Goal: Find specific page/section: Find specific page/section

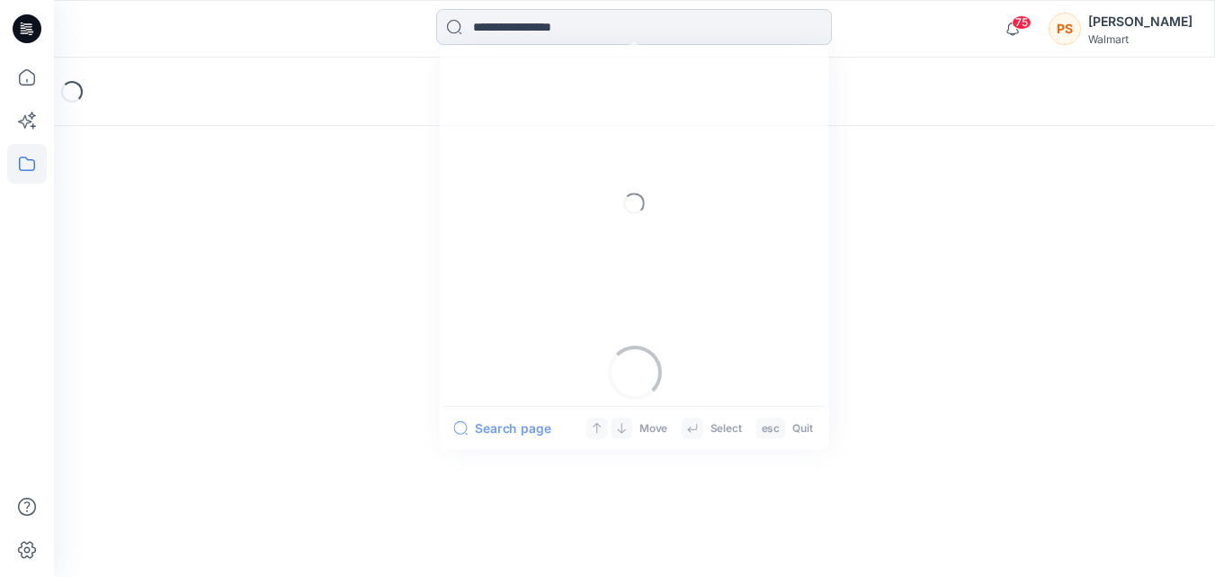
click at [586, 37] on input at bounding box center [634, 27] width 396 height 36
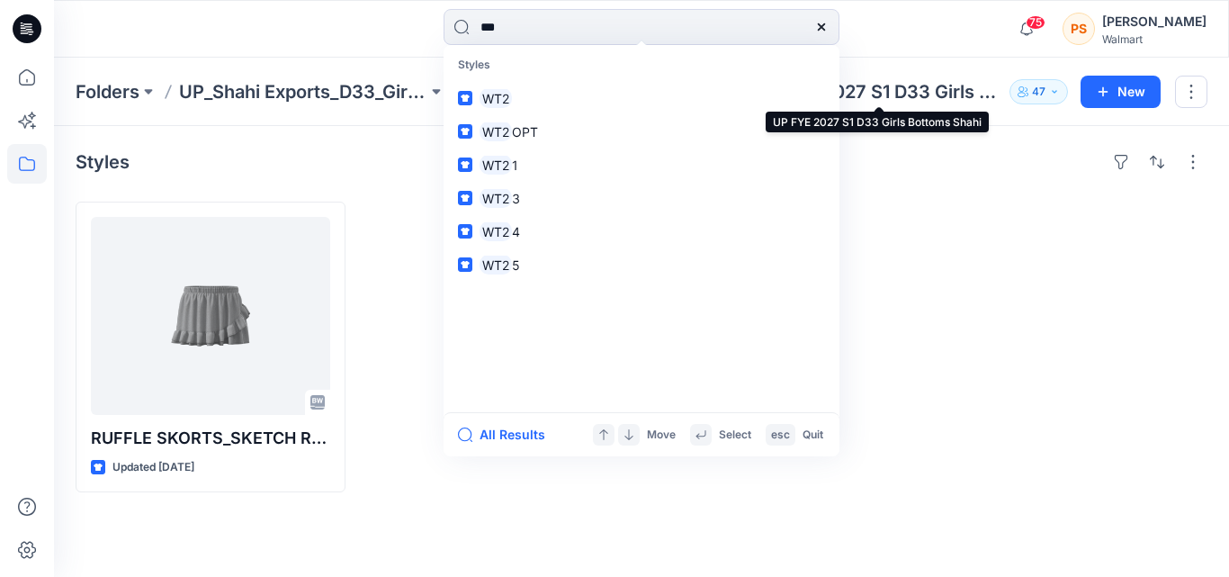
type input "***"
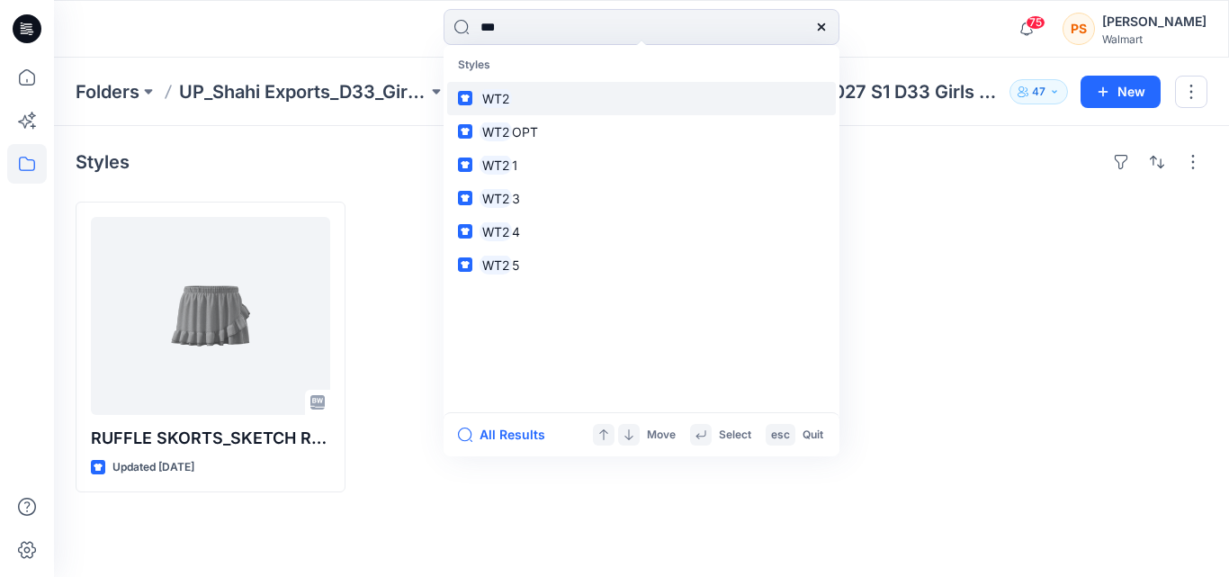
click at [579, 106] on link "WT2" at bounding box center [641, 98] width 389 height 33
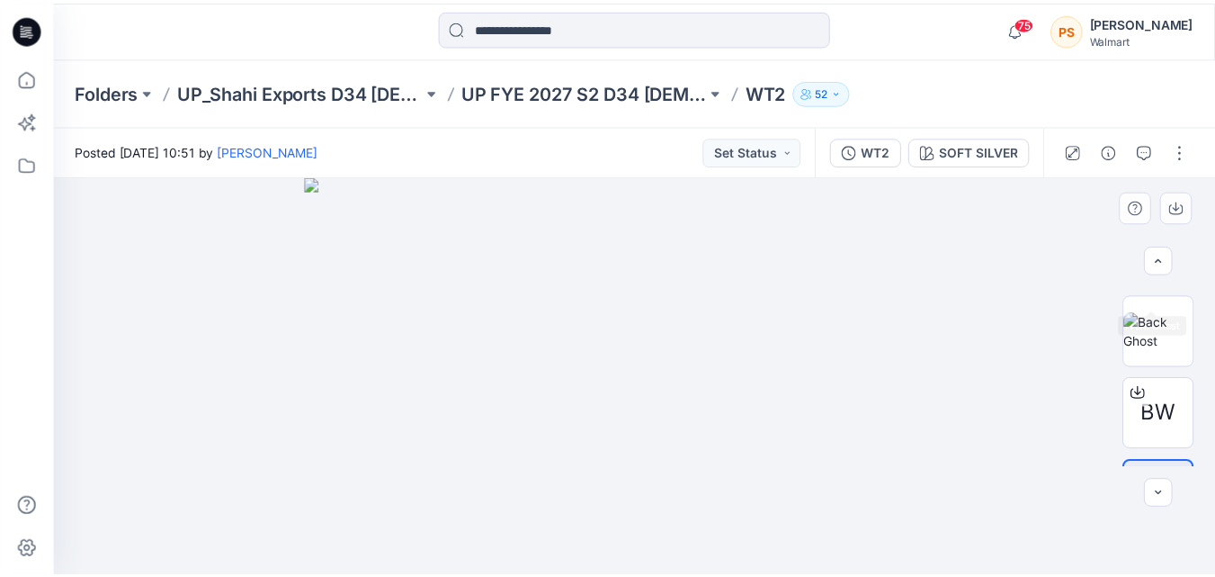
scroll to position [270, 0]
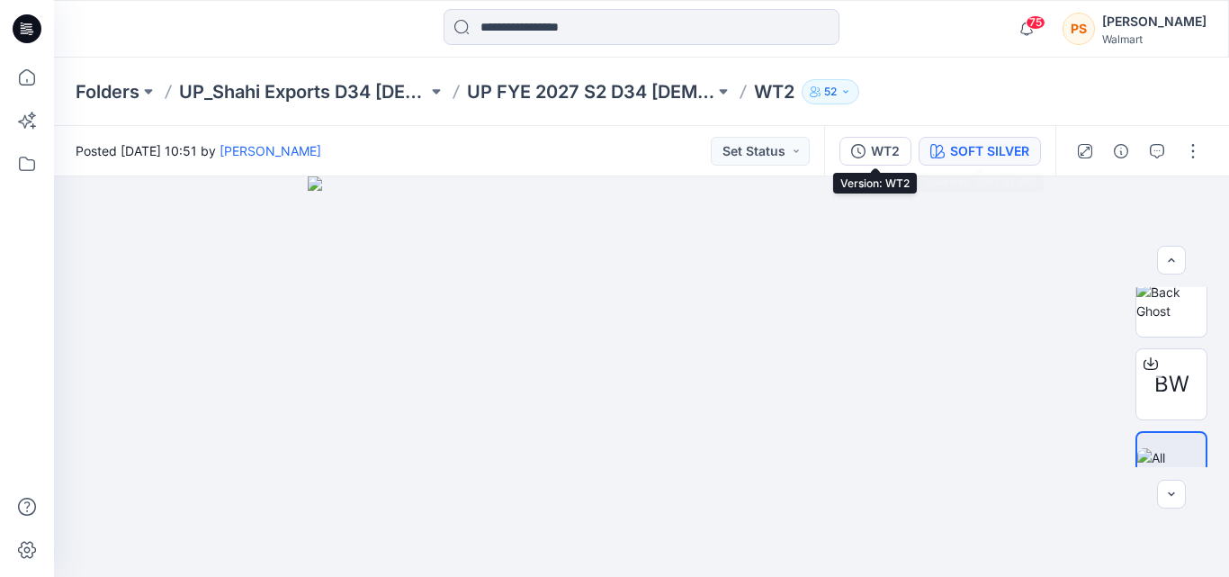
click at [950, 151] on div "SOFT SILVER" at bounding box center [989, 151] width 79 height 20
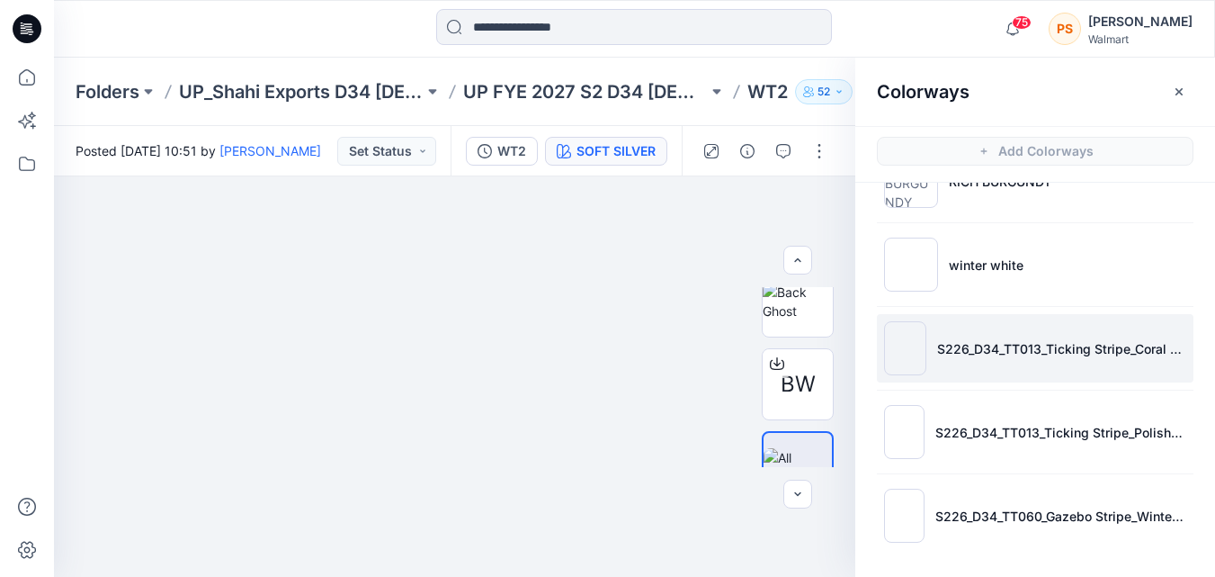
scroll to position [5, 0]
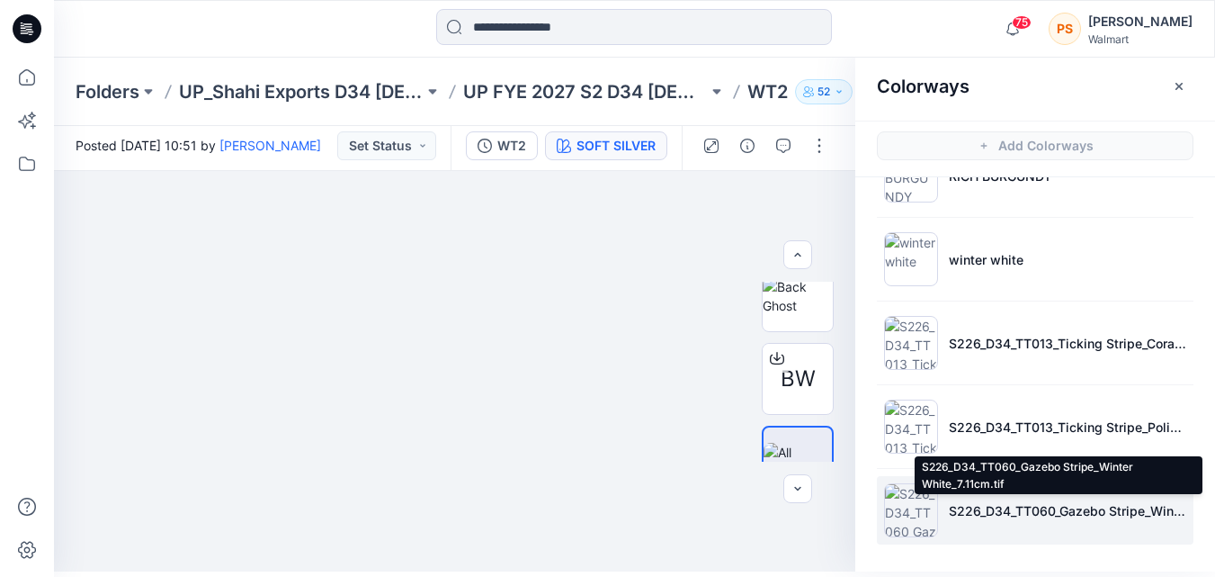
click at [1059, 516] on p "S226_D34_TT060_Gazebo Stripe_Winter White_7.11cm.tif" at bounding box center [1068, 510] width 238 height 19
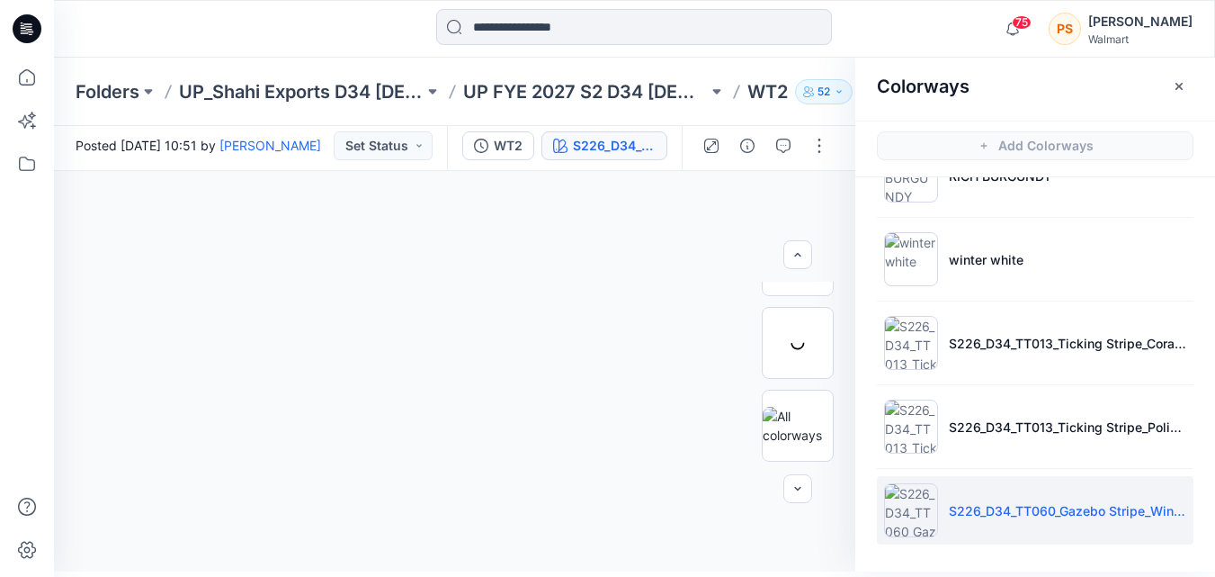
scroll to position [187, 0]
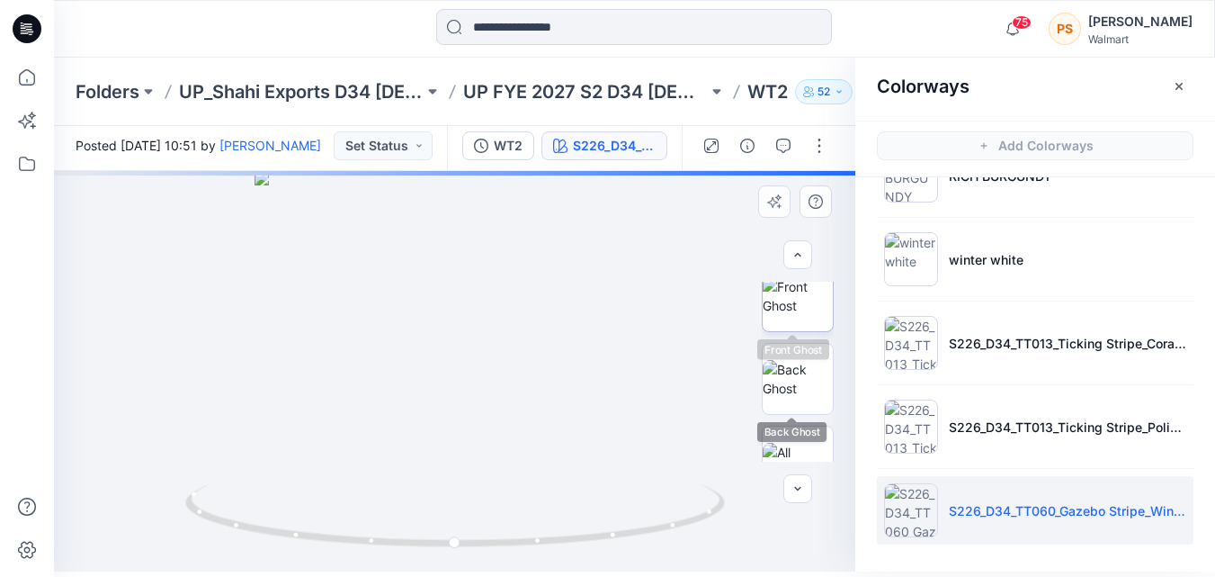
click at [793, 315] on img at bounding box center [798, 296] width 70 height 38
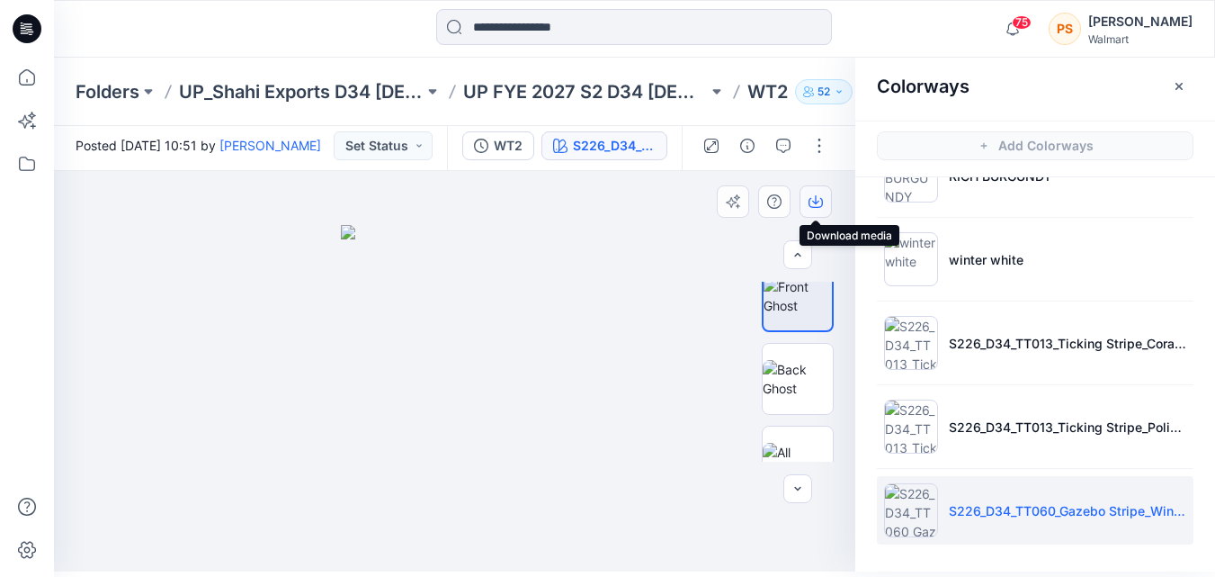
click at [812, 202] on icon "button" at bounding box center [816, 201] width 14 height 14
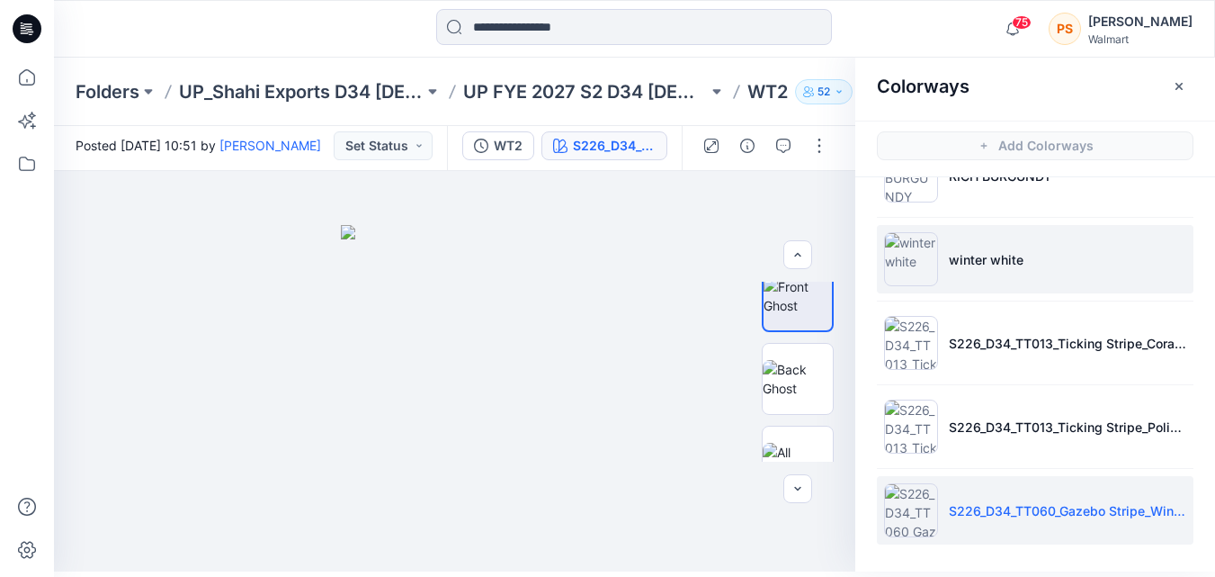
click at [1153, 264] on li "winter white" at bounding box center [1035, 259] width 317 height 68
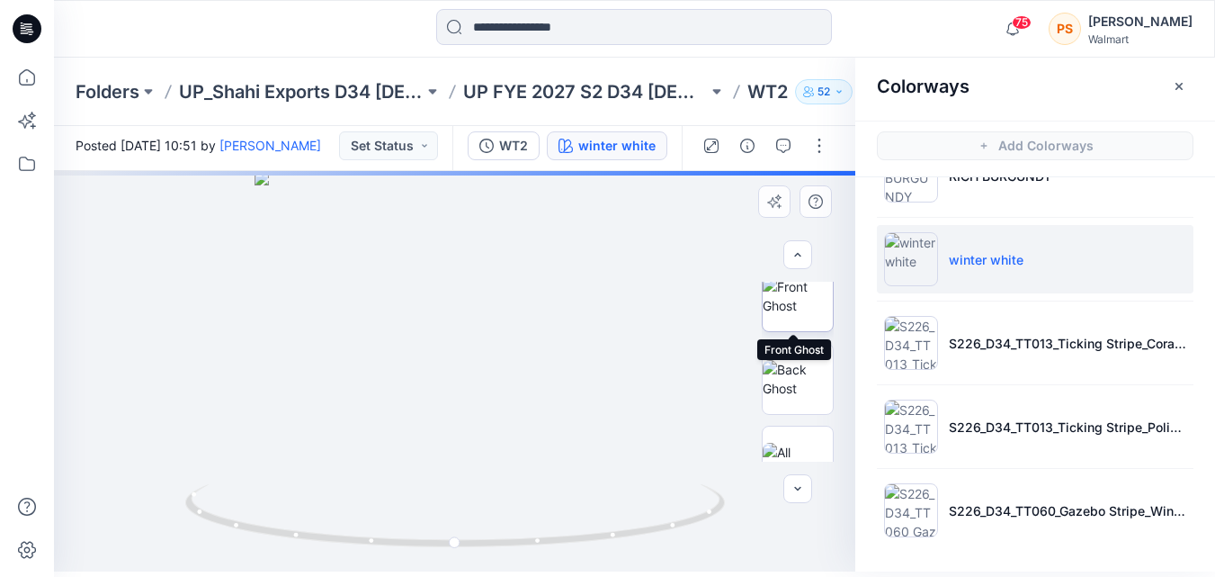
click at [785, 312] on img at bounding box center [798, 296] width 70 height 38
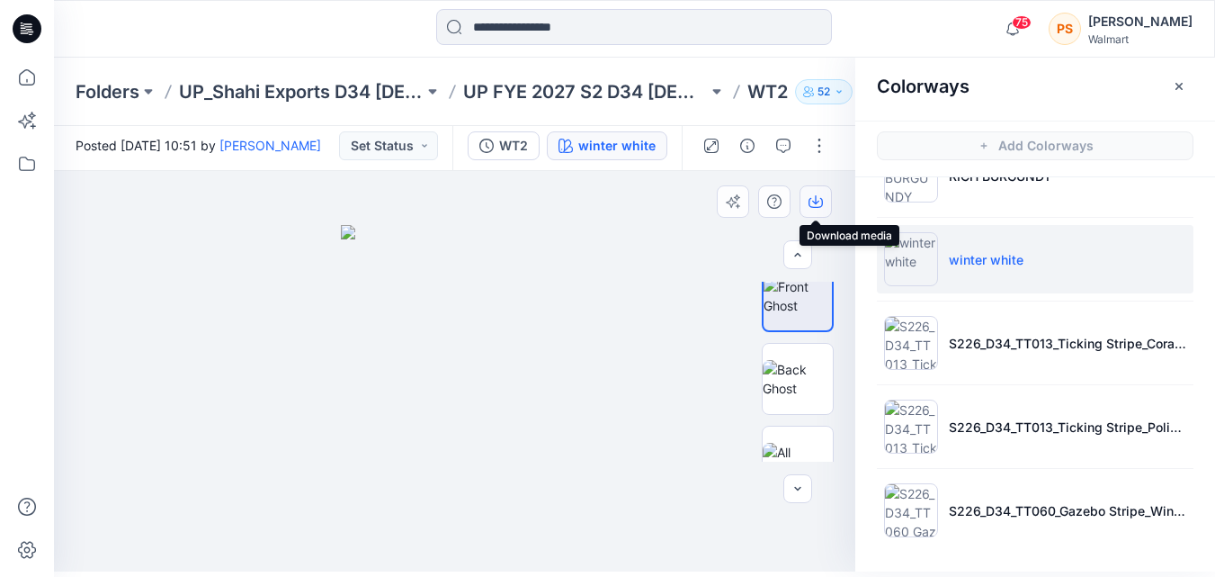
click at [810, 205] on icon "button" at bounding box center [816, 203] width 14 height 10
